Goal: Task Accomplishment & Management: Use online tool/utility

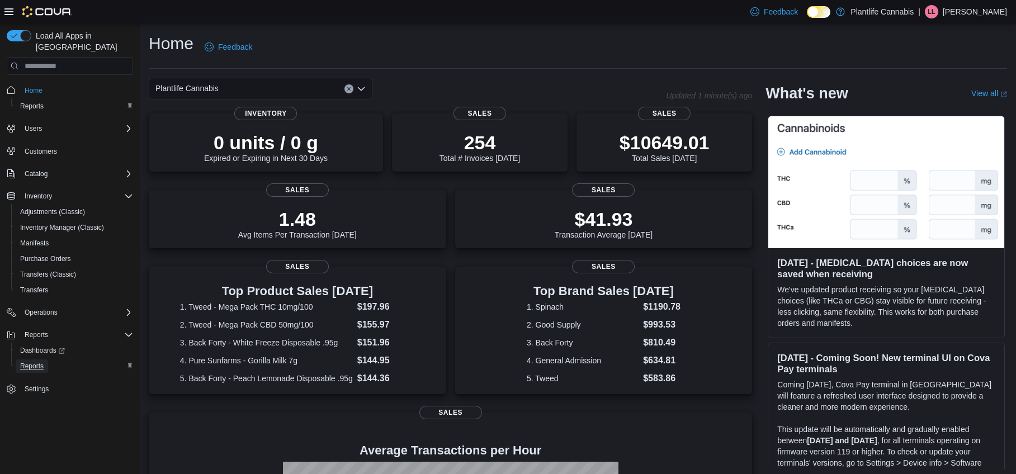
click at [36, 362] on span "Reports" at bounding box center [31, 366] width 23 height 9
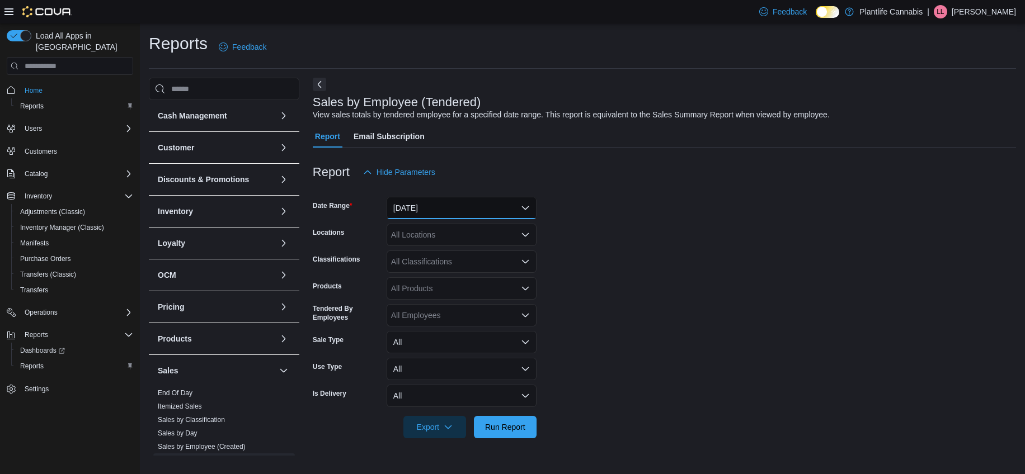
click at [413, 205] on button "[DATE]" at bounding box center [462, 208] width 150 height 22
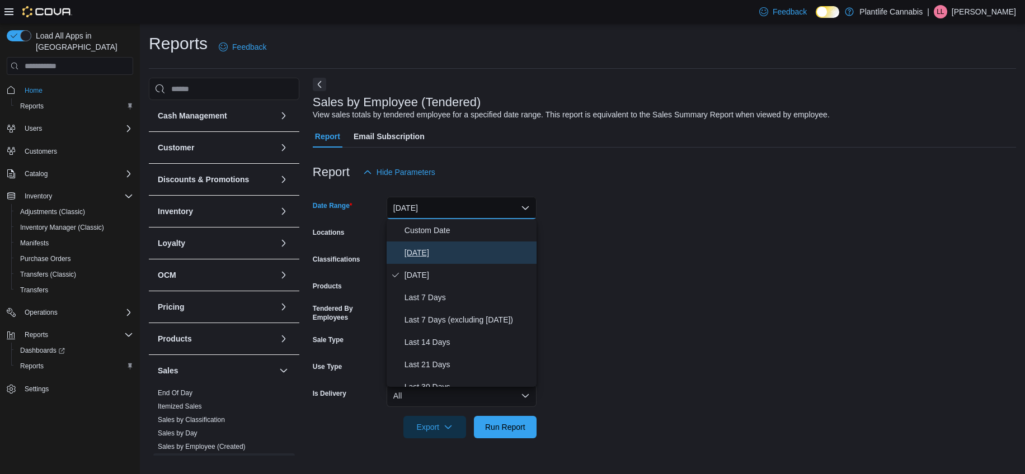
click at [424, 259] on span "[DATE]" at bounding box center [468, 252] width 128 height 13
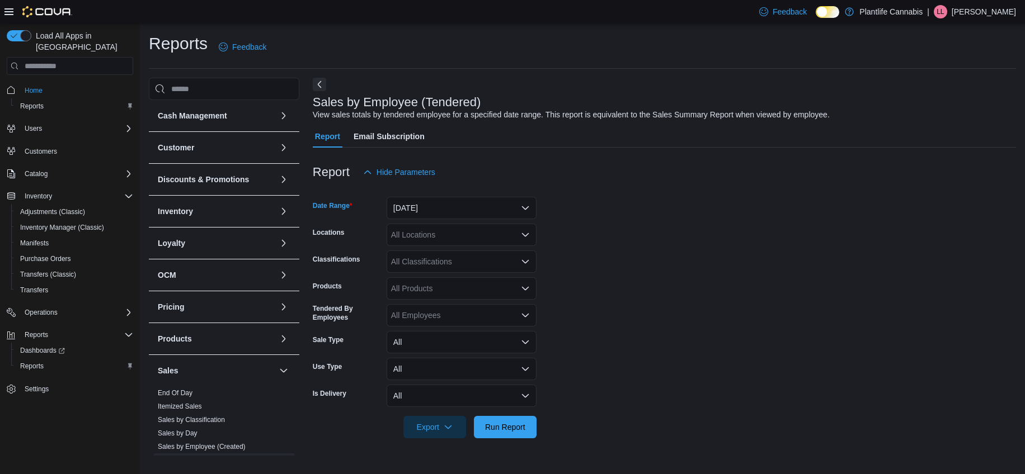
click at [431, 237] on div "All Locations" at bounding box center [462, 235] width 150 height 22
type input "***"
click at [500, 250] on div "Calgary - Mahogany" at bounding box center [461, 253] width 136 height 11
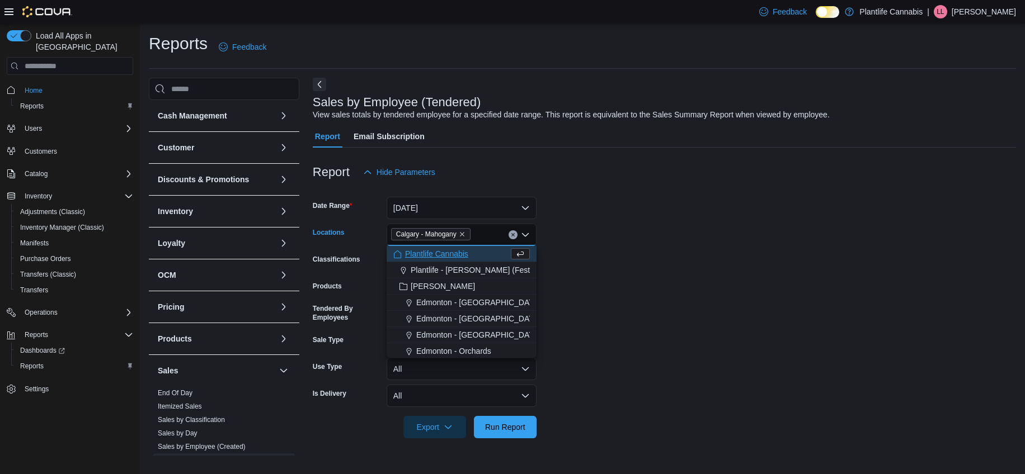
click at [657, 273] on form "Date Range Today Locations Calgary - Mahogany Combo box. Selected. Calgary - Ma…" at bounding box center [664, 310] width 703 height 255
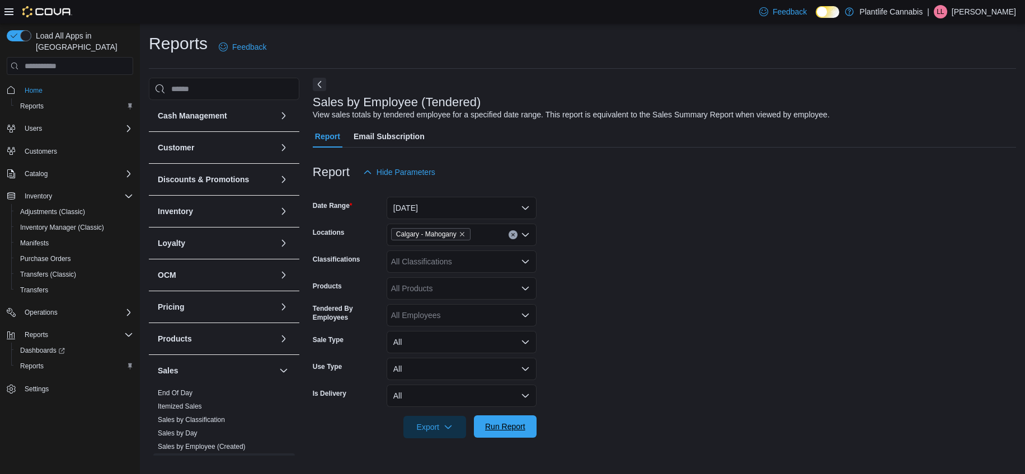
click at [506, 429] on span "Run Report" at bounding box center [505, 426] width 40 height 11
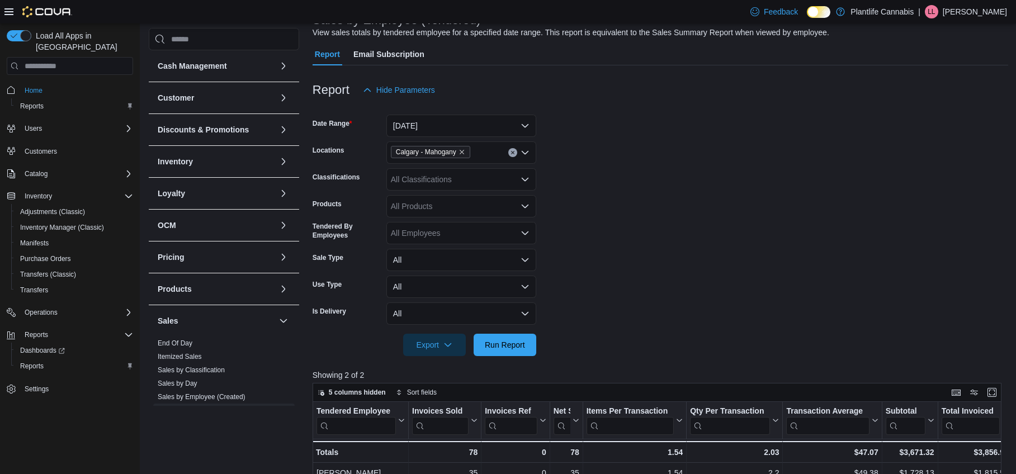
scroll to position [171, 0]
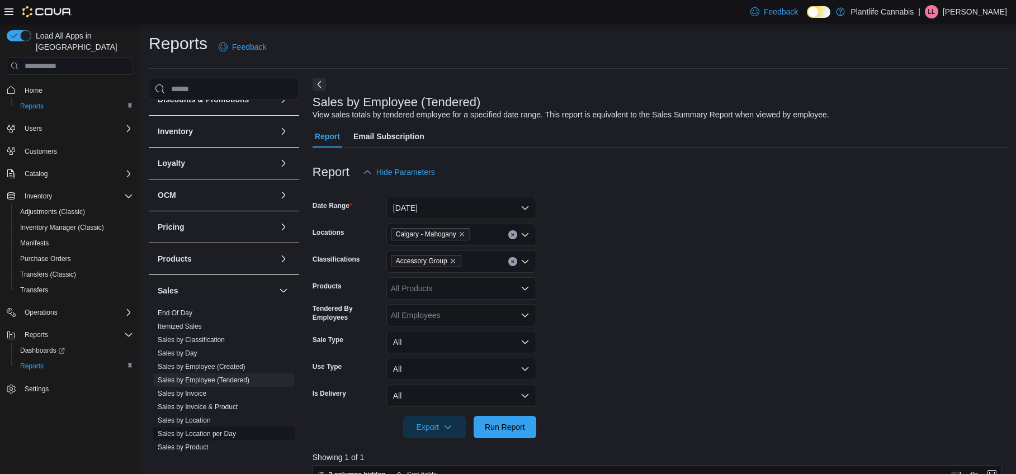
scroll to position [92, 0]
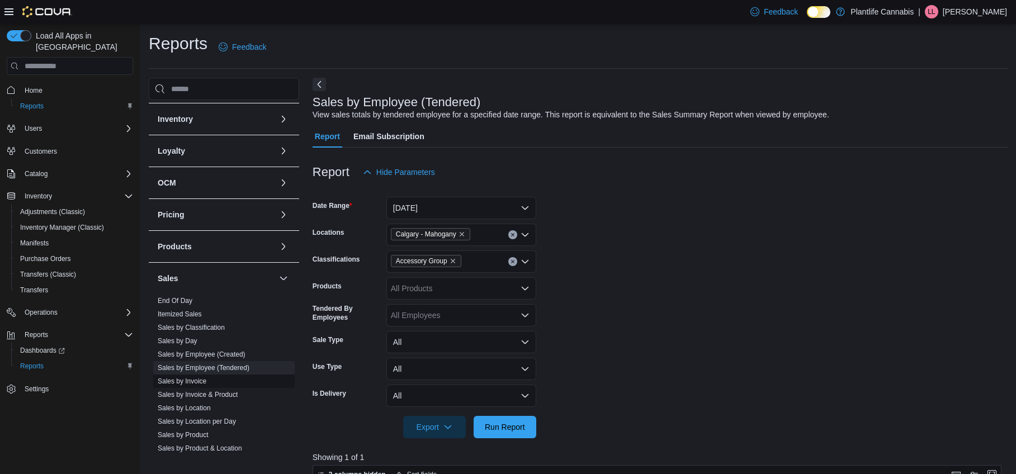
click at [206, 384] on link "Sales by Invoice" at bounding box center [182, 382] width 49 height 8
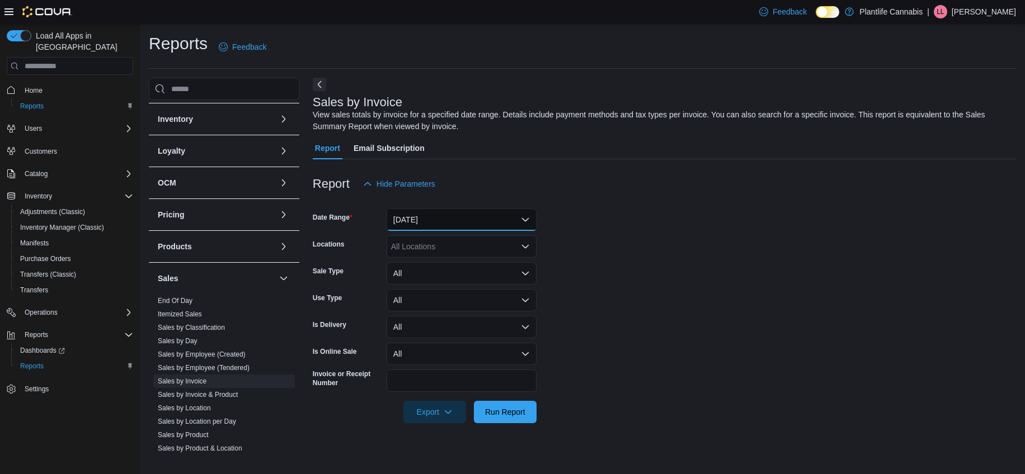
click at [475, 225] on button "[DATE]" at bounding box center [462, 220] width 150 height 22
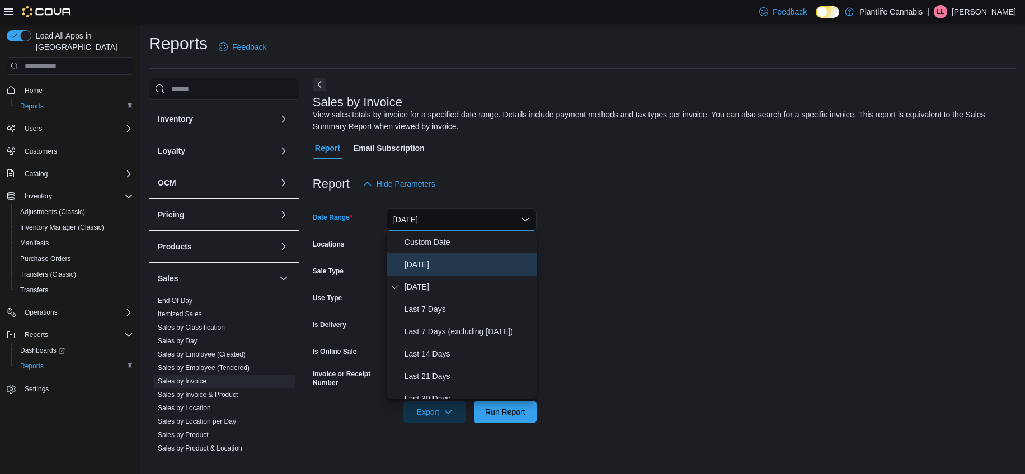
click at [470, 260] on span "[DATE]" at bounding box center [468, 264] width 128 height 13
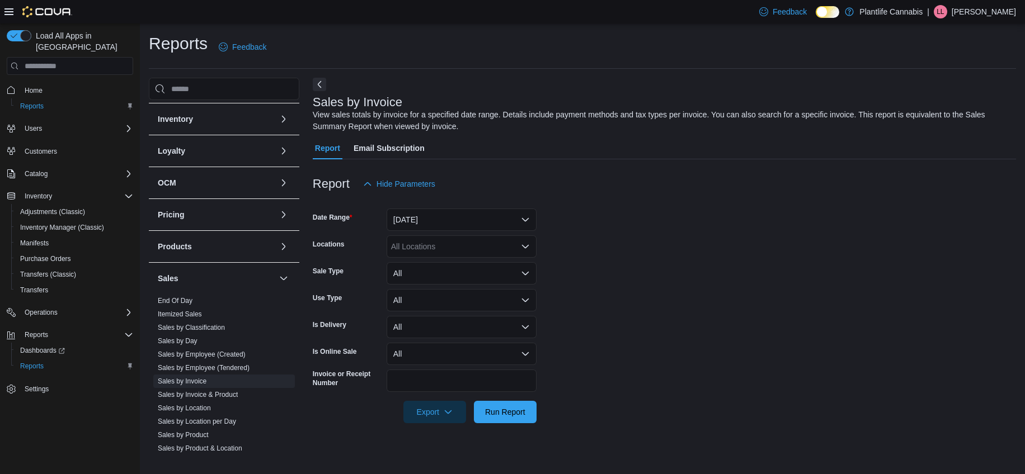
click at [595, 243] on form "Date Range Today Locations All Locations Sale Type All Use Type All Is Delivery…" at bounding box center [664, 309] width 703 height 228
click at [489, 253] on div "All Locations" at bounding box center [462, 246] width 150 height 22
type input "**"
click at [513, 285] on div "Calgary - Mahogany" at bounding box center [461, 281] width 136 height 11
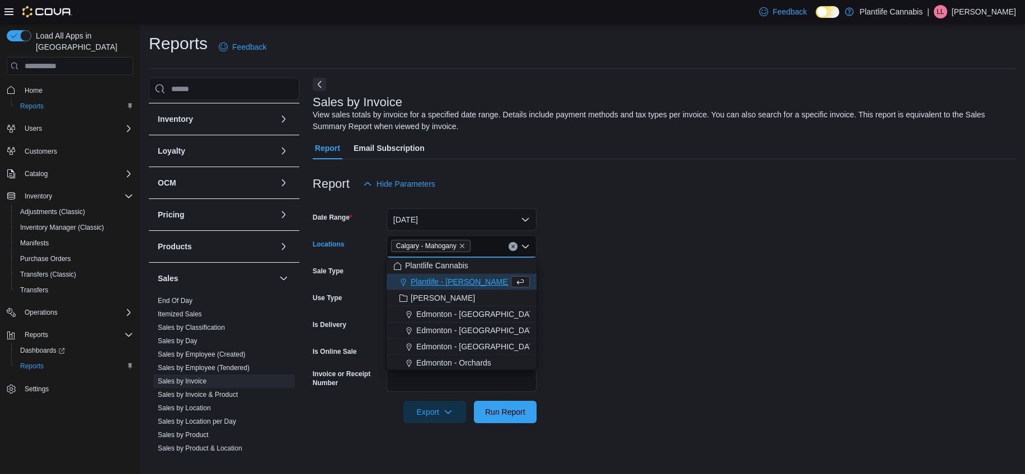
click at [644, 262] on form "Date Range Today Locations Calgary - Mahogany Combo box. Selected. Calgary - Ma…" at bounding box center [664, 309] width 703 height 228
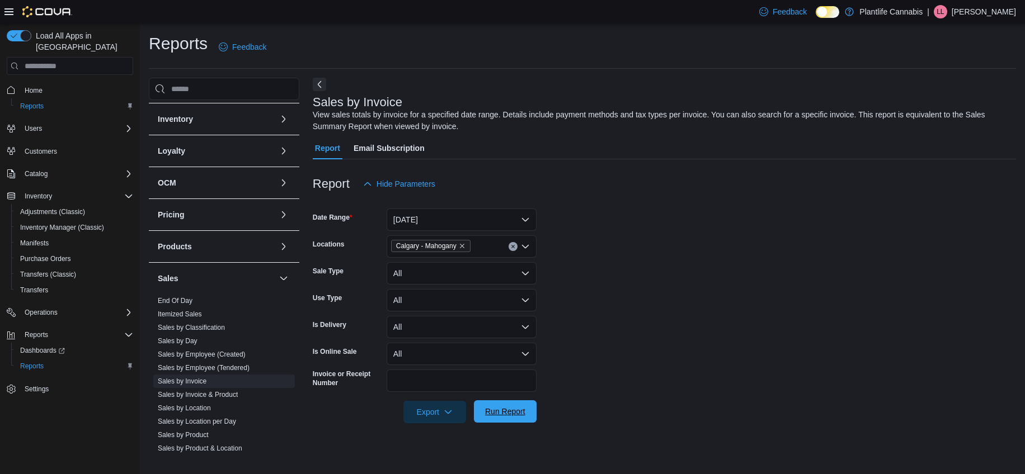
click at [514, 416] on span "Run Report" at bounding box center [505, 411] width 40 height 11
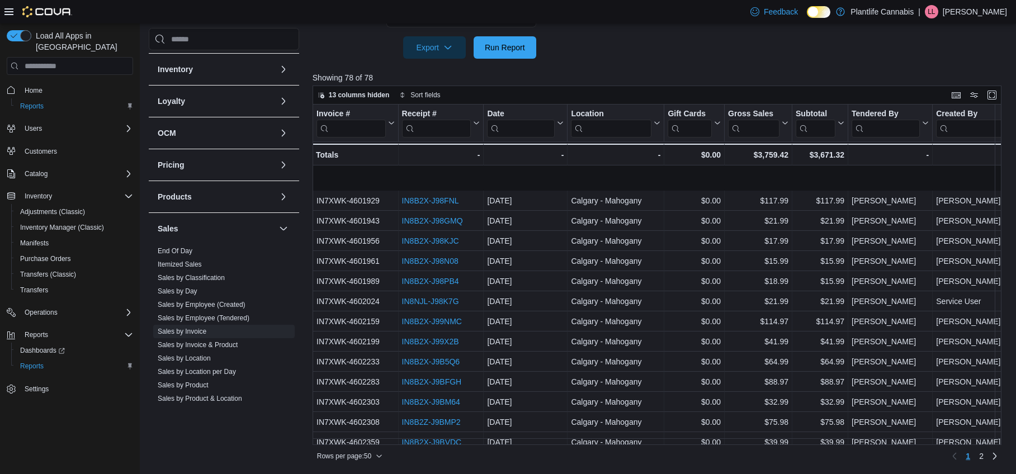
scroll to position [543, 0]
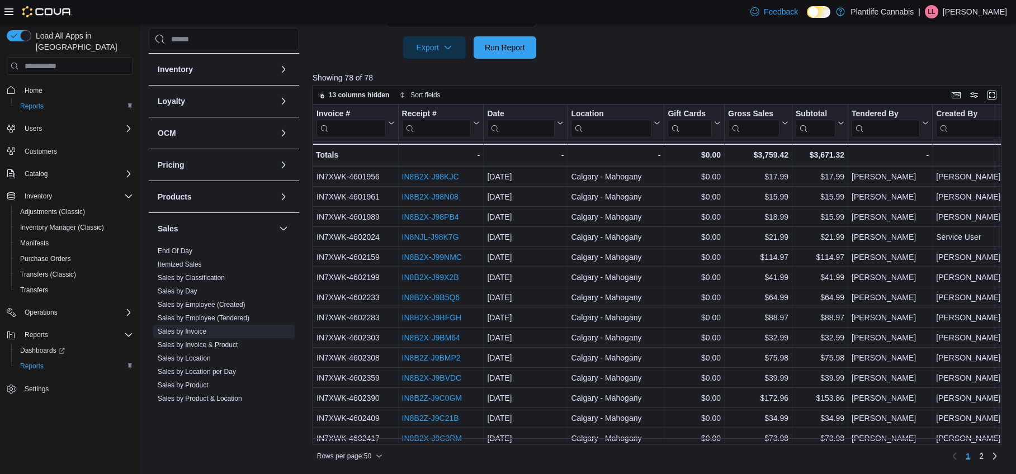
click at [875, 125] on input "search" at bounding box center [886, 129] width 68 height 18
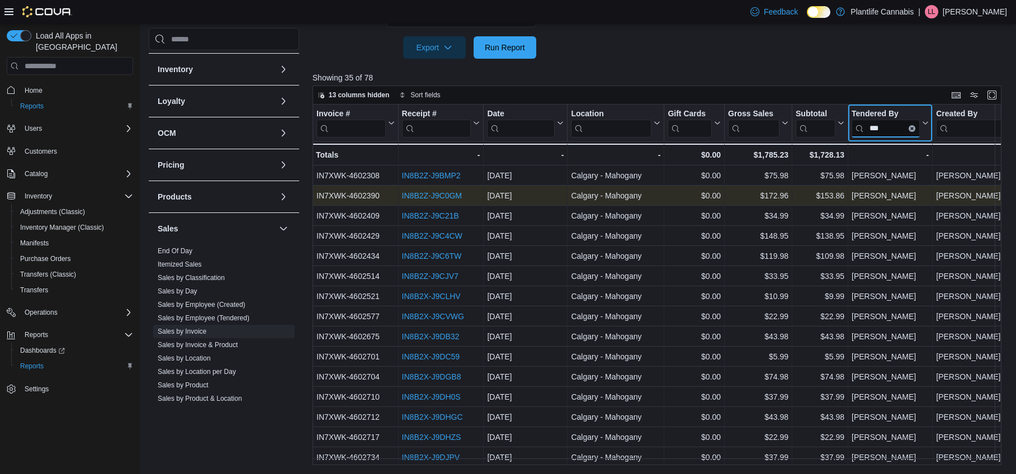
scroll to position [350, 0]
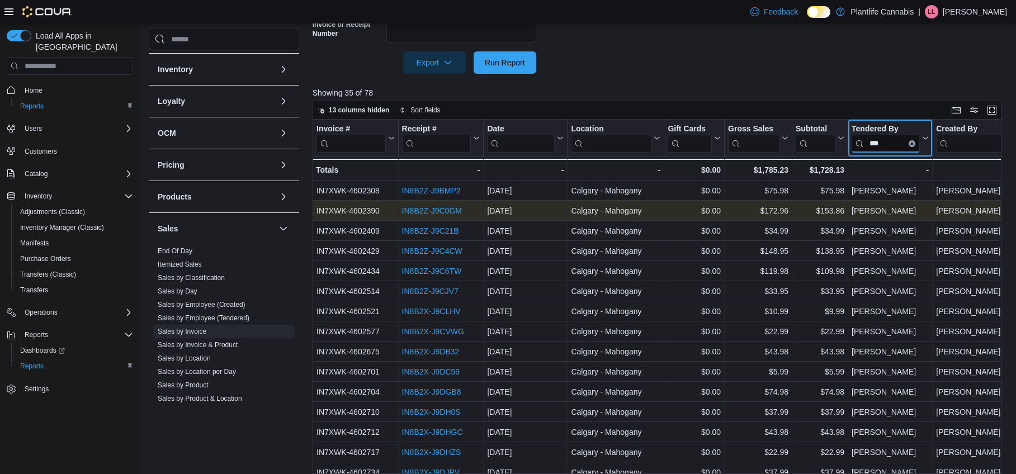
type input "***"
click at [411, 212] on link "IN8B2Z-J9C0GM" at bounding box center [432, 211] width 60 height 9
